Goal: Information Seeking & Learning: Learn about a topic

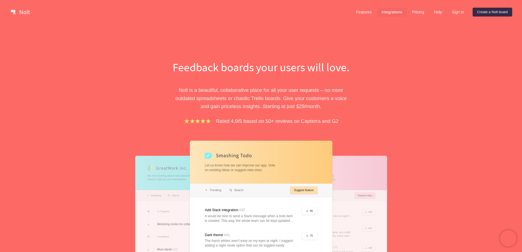
click at [383, 12] on link "Integrations" at bounding box center [391, 12] width 29 height 9
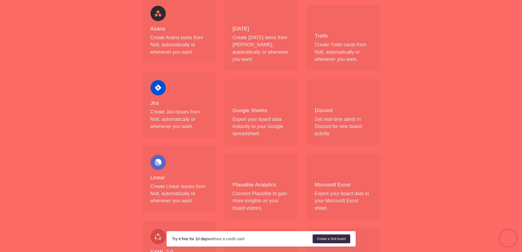
scroll to position [192, 0]
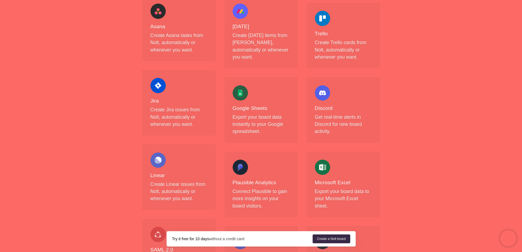
click at [158, 94] on div "Jira Create Jira issues from Nolt, automatically or whenever you want." at bounding box center [179, 103] width 57 height 50
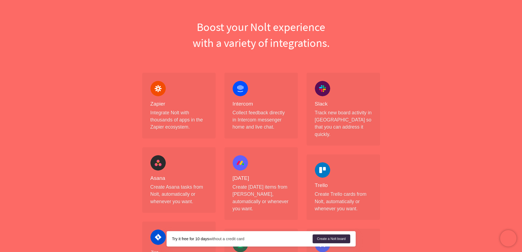
scroll to position [0, 0]
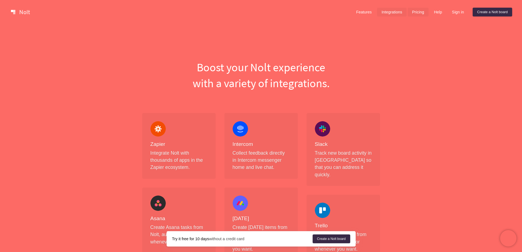
click at [422, 12] on link "Pricing" at bounding box center [418, 12] width 21 height 9
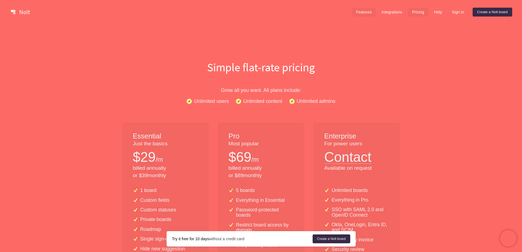
click at [365, 9] on link "Features" at bounding box center [364, 12] width 24 height 9
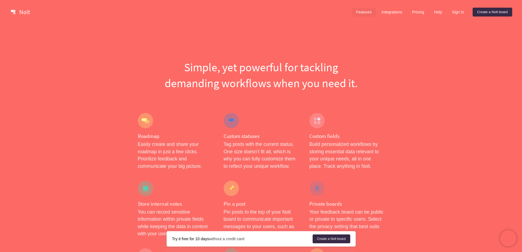
click at [355, 14] on link "Features" at bounding box center [364, 12] width 24 height 9
click at [394, 11] on link "Integrations" at bounding box center [391, 12] width 29 height 9
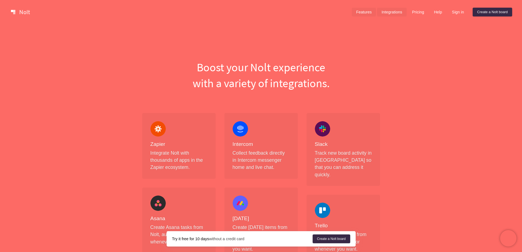
click at [368, 11] on link "Features" at bounding box center [364, 12] width 24 height 9
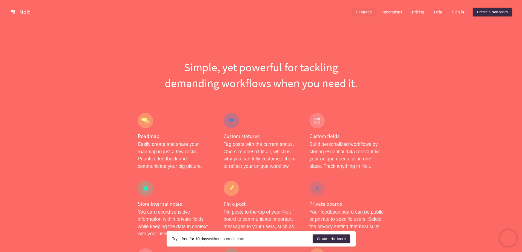
click at [19, 11] on link at bounding box center [20, 12] width 23 height 9
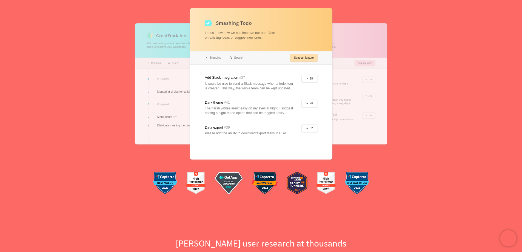
scroll to position [137, 0]
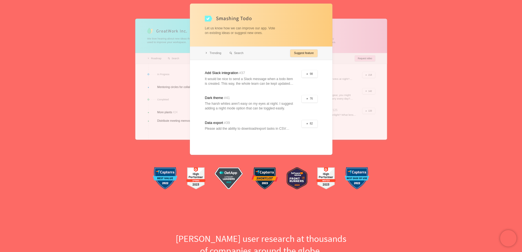
click at [238, 56] on div at bounding box center [261, 79] width 143 height 151
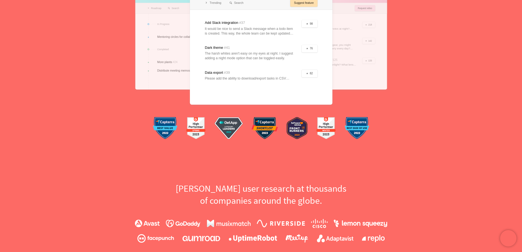
scroll to position [120, 0]
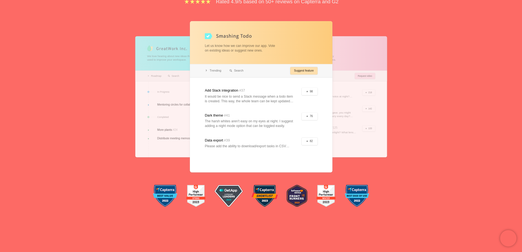
click at [293, 68] on div at bounding box center [261, 96] width 143 height 151
click at [193, 63] on div at bounding box center [261, 96] width 143 height 151
click at [29, 118] on div "Feedback boards your users will love. [PERSON_NAME] is a beautiful, collaborati…" at bounding box center [261, 60] width 522 height 311
